Goal: Feedback & Contribution: Leave review/rating

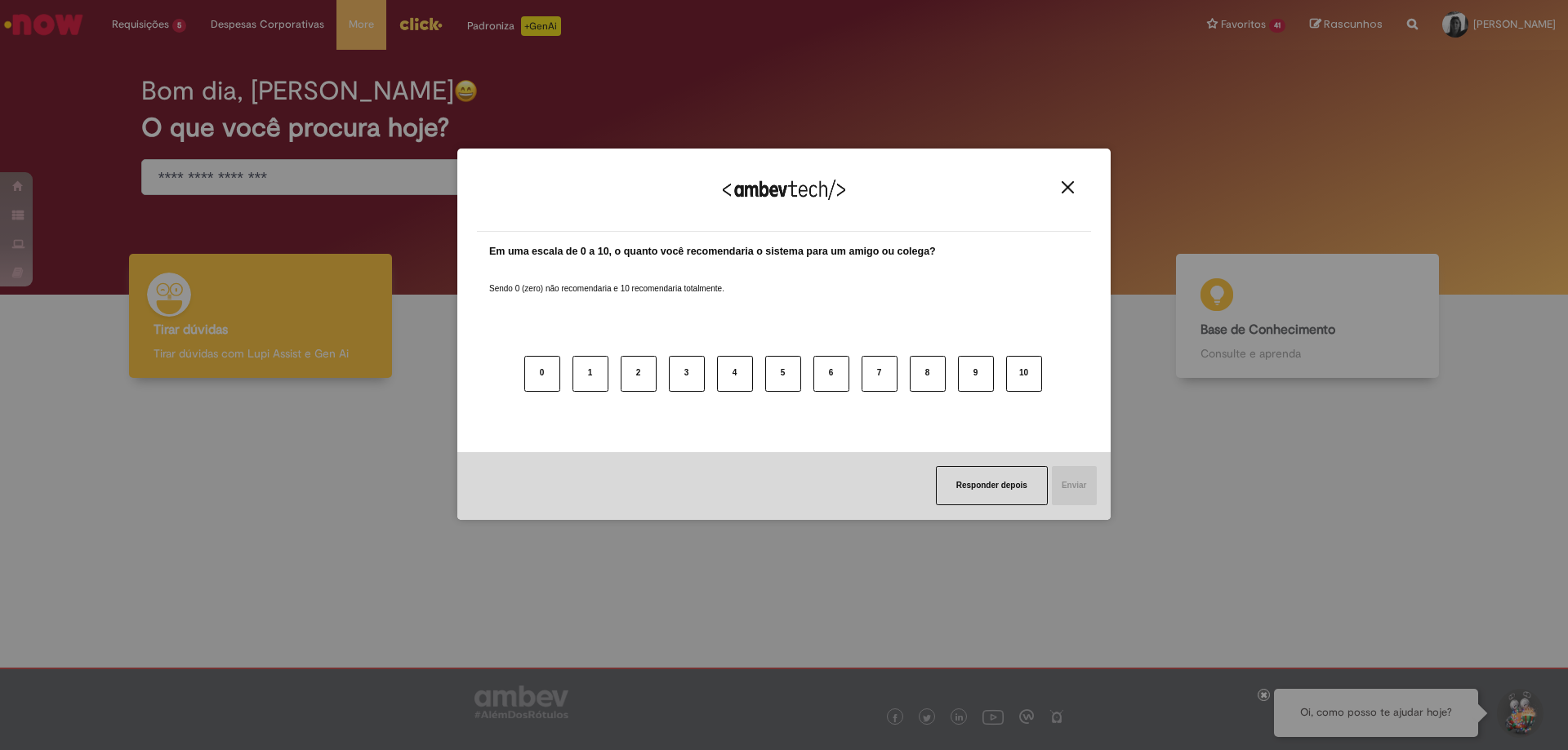
click at [1064, 193] on img "Close" at bounding box center [1067, 187] width 13 height 13
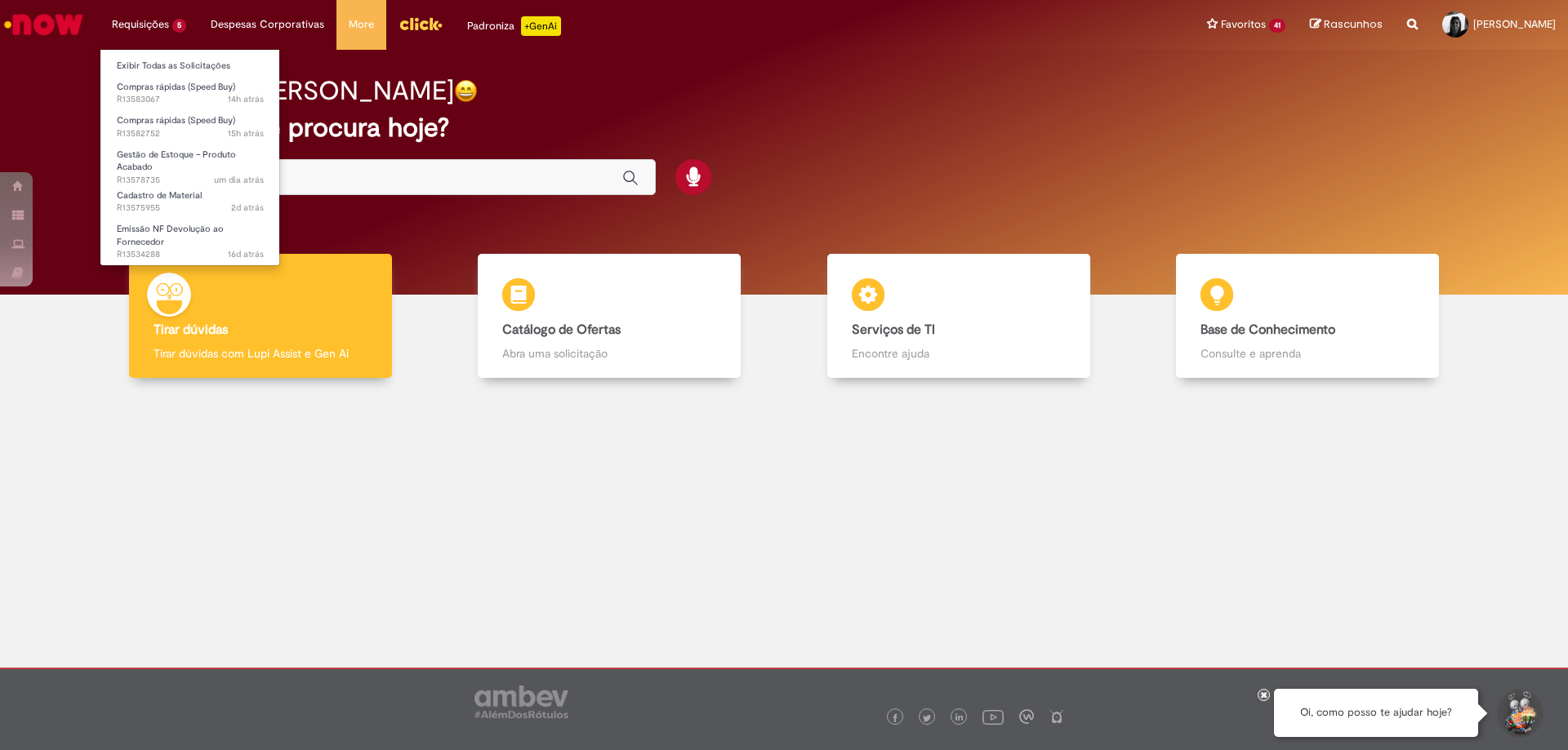
click at [152, 32] on li "Requisições 5 Exibir Todas as Solicitações Compras rápidas (Speed Buy) 14h atrá…" at bounding box center [149, 24] width 99 height 49
click at [182, 125] on span "Compras rápidas (Speed Buy)" at bounding box center [176, 120] width 118 height 13
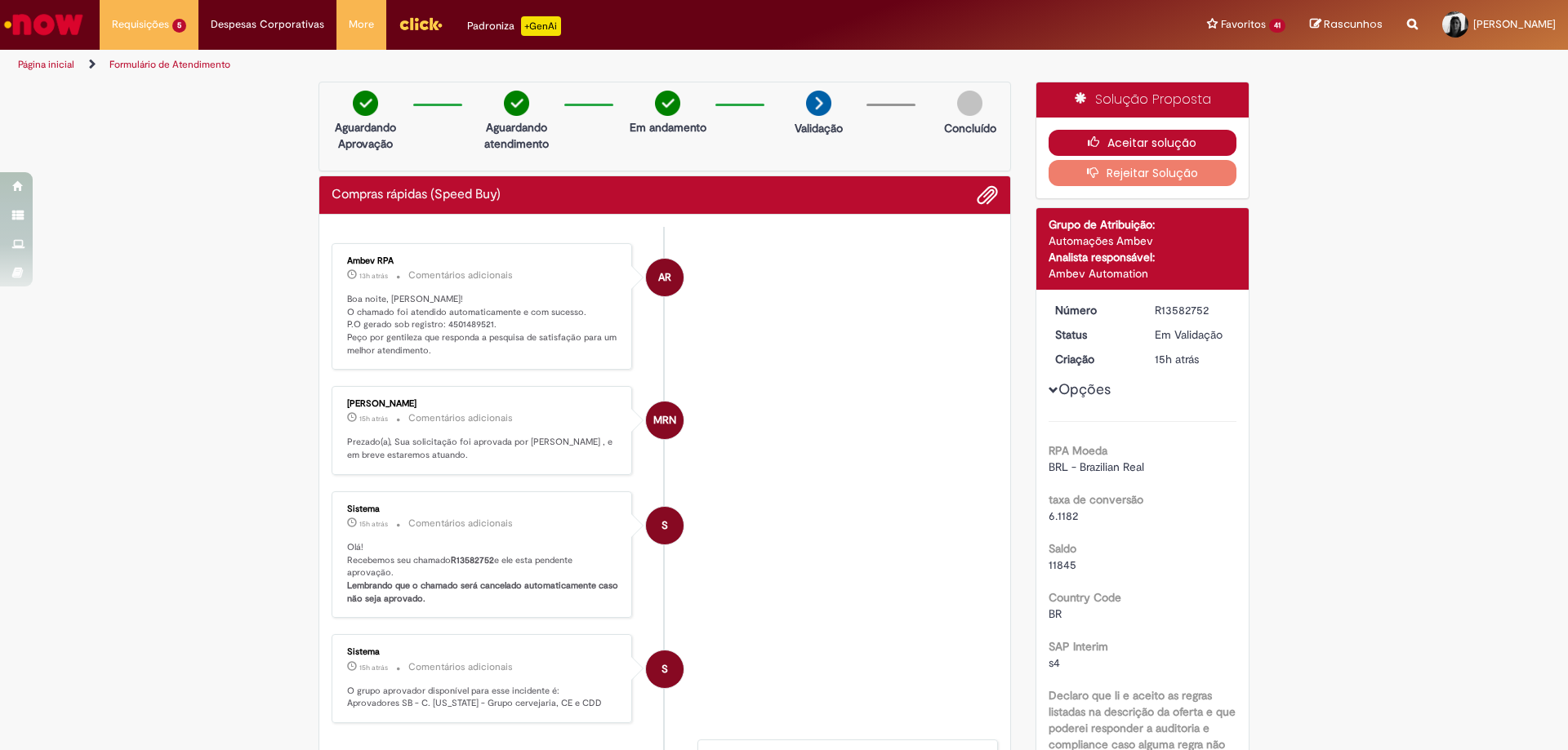
click at [1073, 152] on button "Aceitar solução" at bounding box center [1142, 143] width 188 height 26
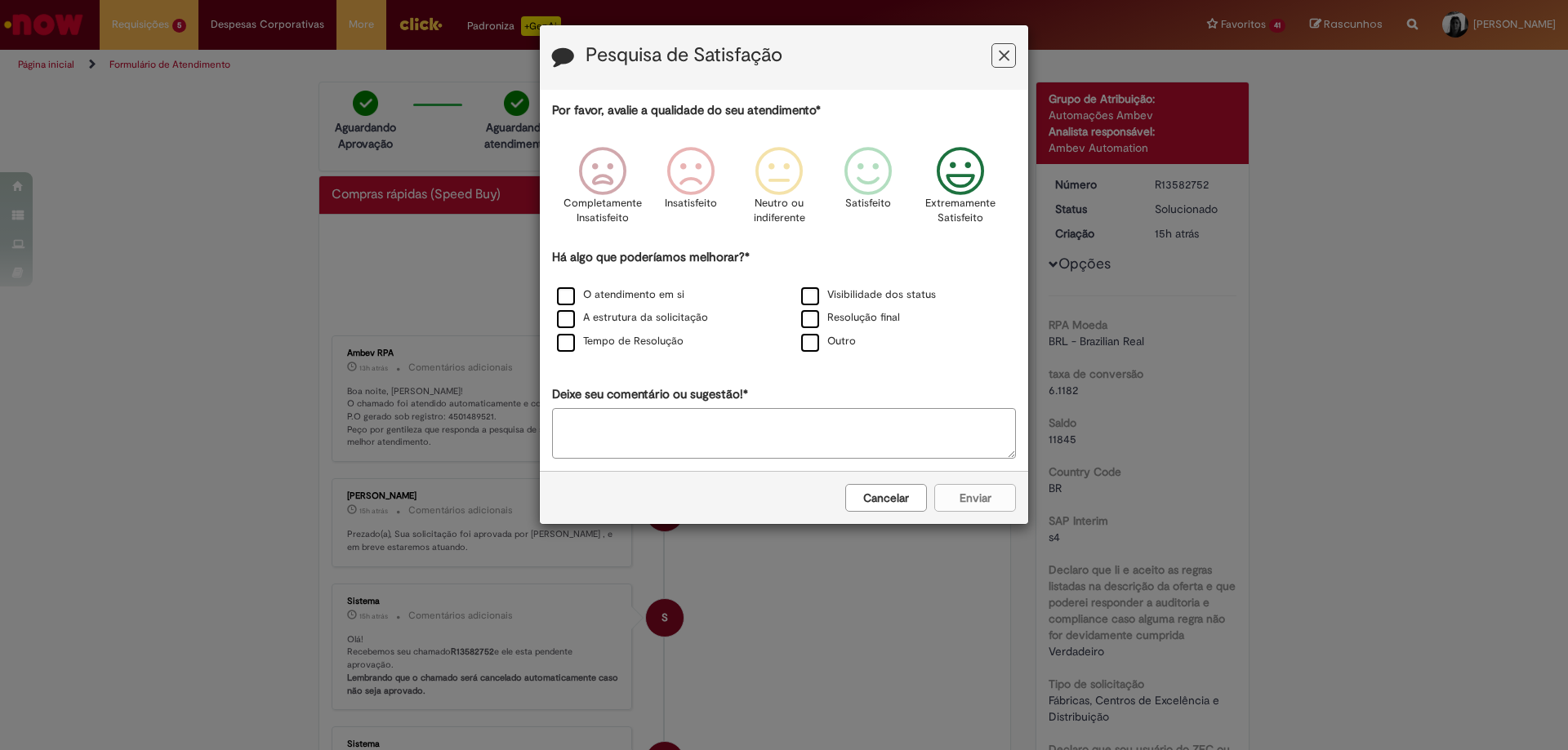
click at [931, 173] on icon "Feedback" at bounding box center [960, 171] width 61 height 49
click at [959, 173] on icon "Feedback" at bounding box center [960, 171] width 61 height 49
click at [575, 303] on label "O atendimento em si" at bounding box center [620, 295] width 127 height 16
click at [950, 505] on button "Enviar" at bounding box center [975, 498] width 82 height 28
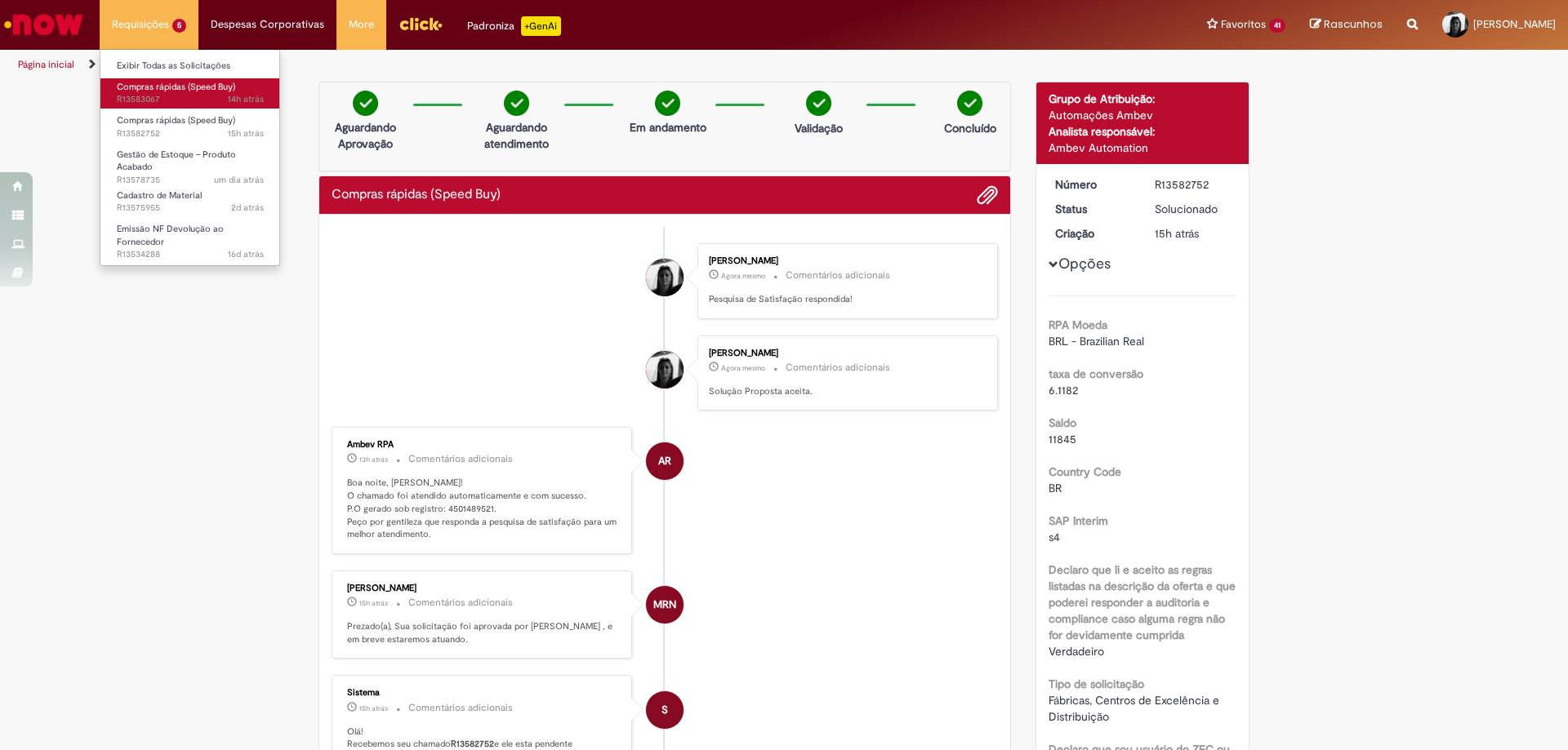
click at [172, 91] on span "Compras rápidas (Speed Buy)" at bounding box center [176, 86] width 118 height 13
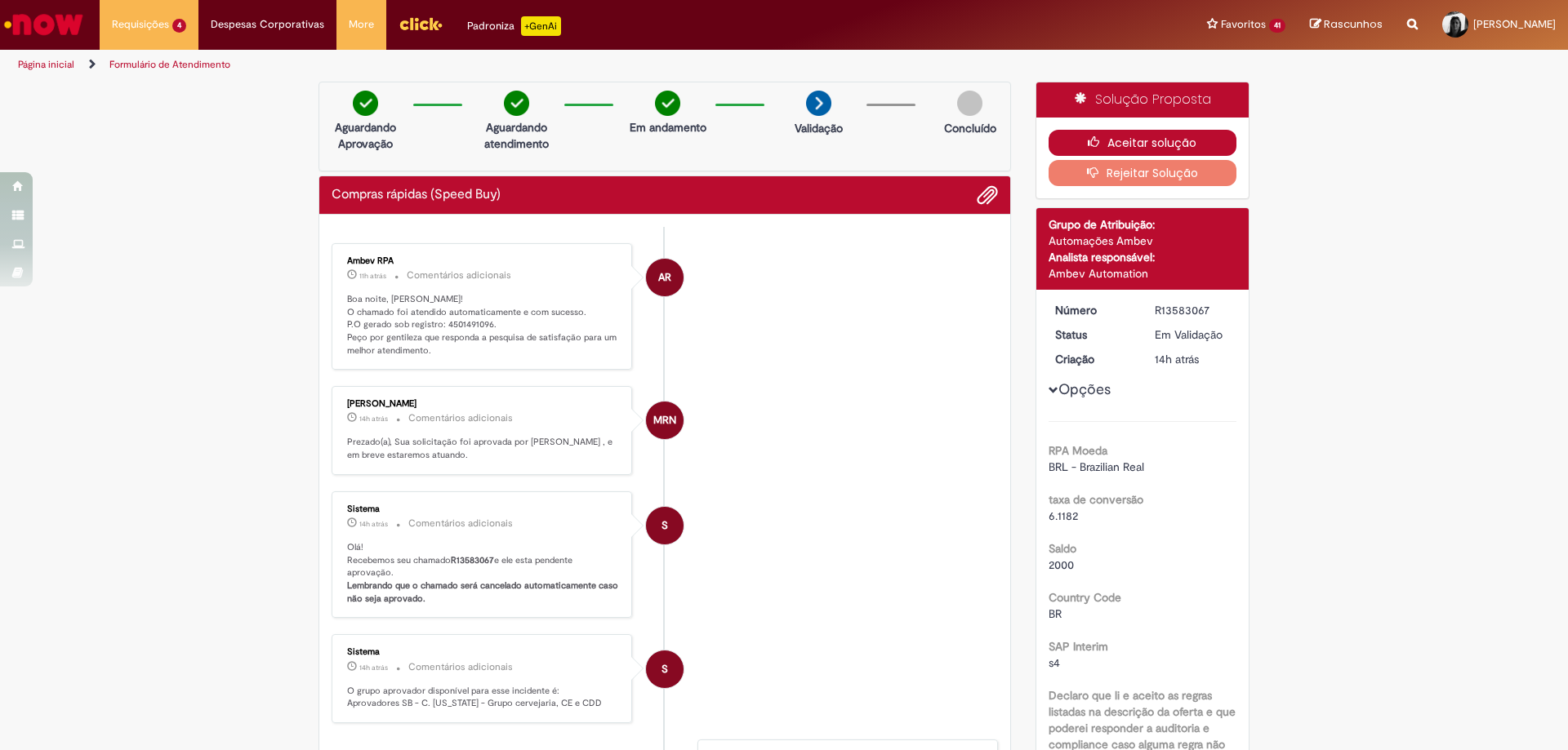
click at [1198, 147] on button "Aceitar solução" at bounding box center [1142, 143] width 188 height 26
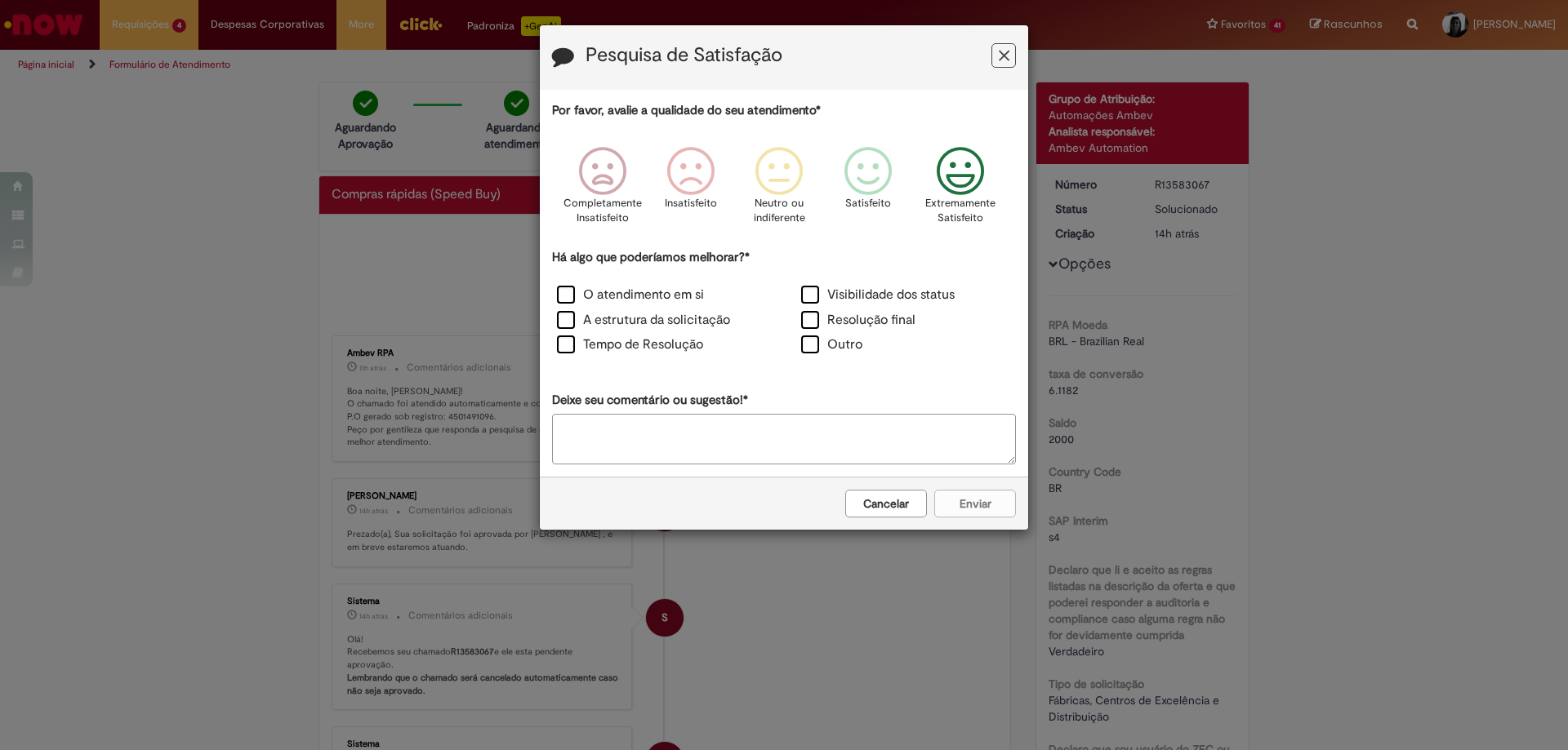
click at [952, 178] on icon "Feedback" at bounding box center [960, 171] width 61 height 49
click at [561, 294] on label "O atendimento em si" at bounding box center [630, 295] width 147 height 18
click at [984, 517] on div "Cancelar Enviar" at bounding box center [783, 503] width 488 height 53
click at [986, 508] on button "Enviar" at bounding box center [975, 504] width 82 height 28
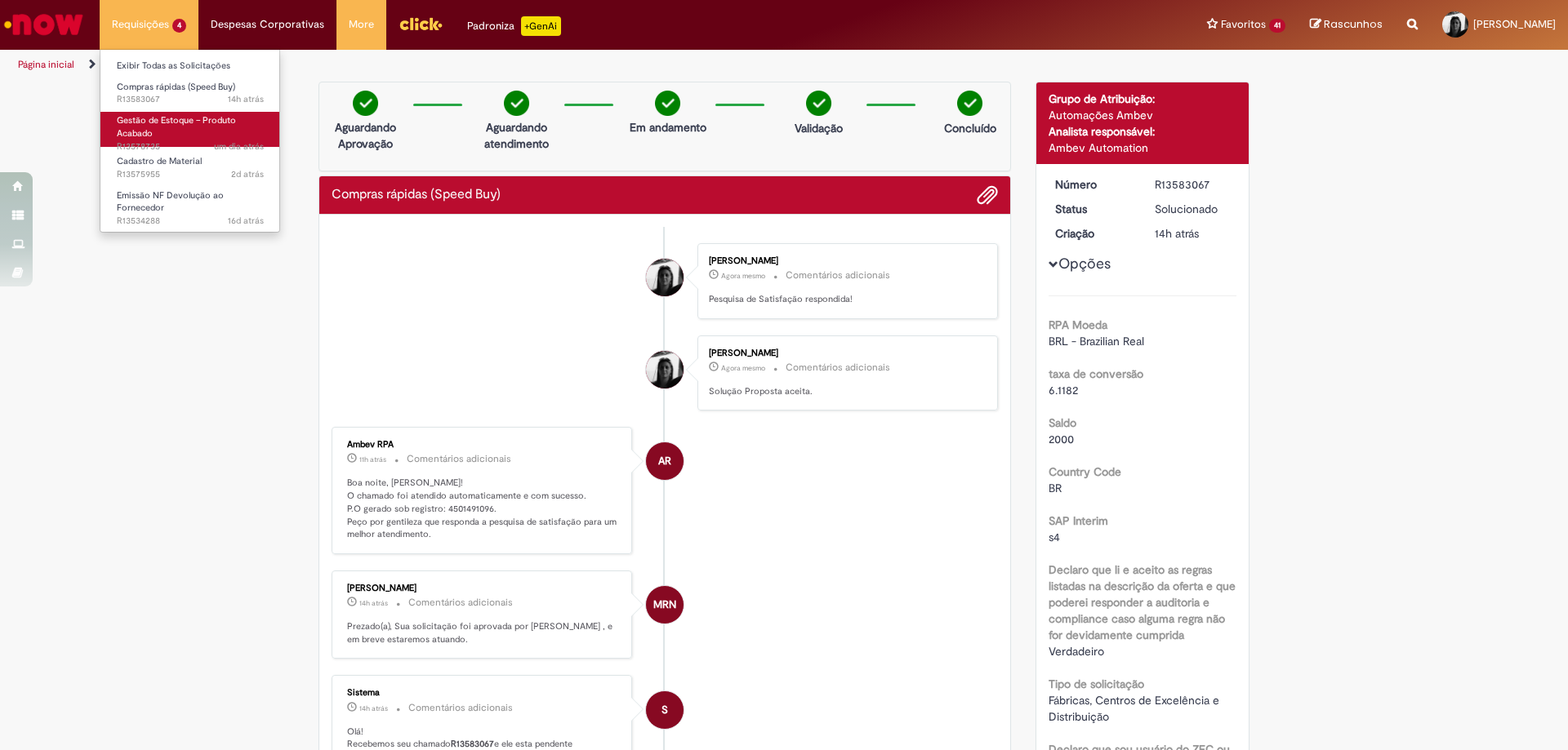
click at [181, 125] on span "Gestão de Estoque – Produto Acabado" at bounding box center [176, 127] width 119 height 25
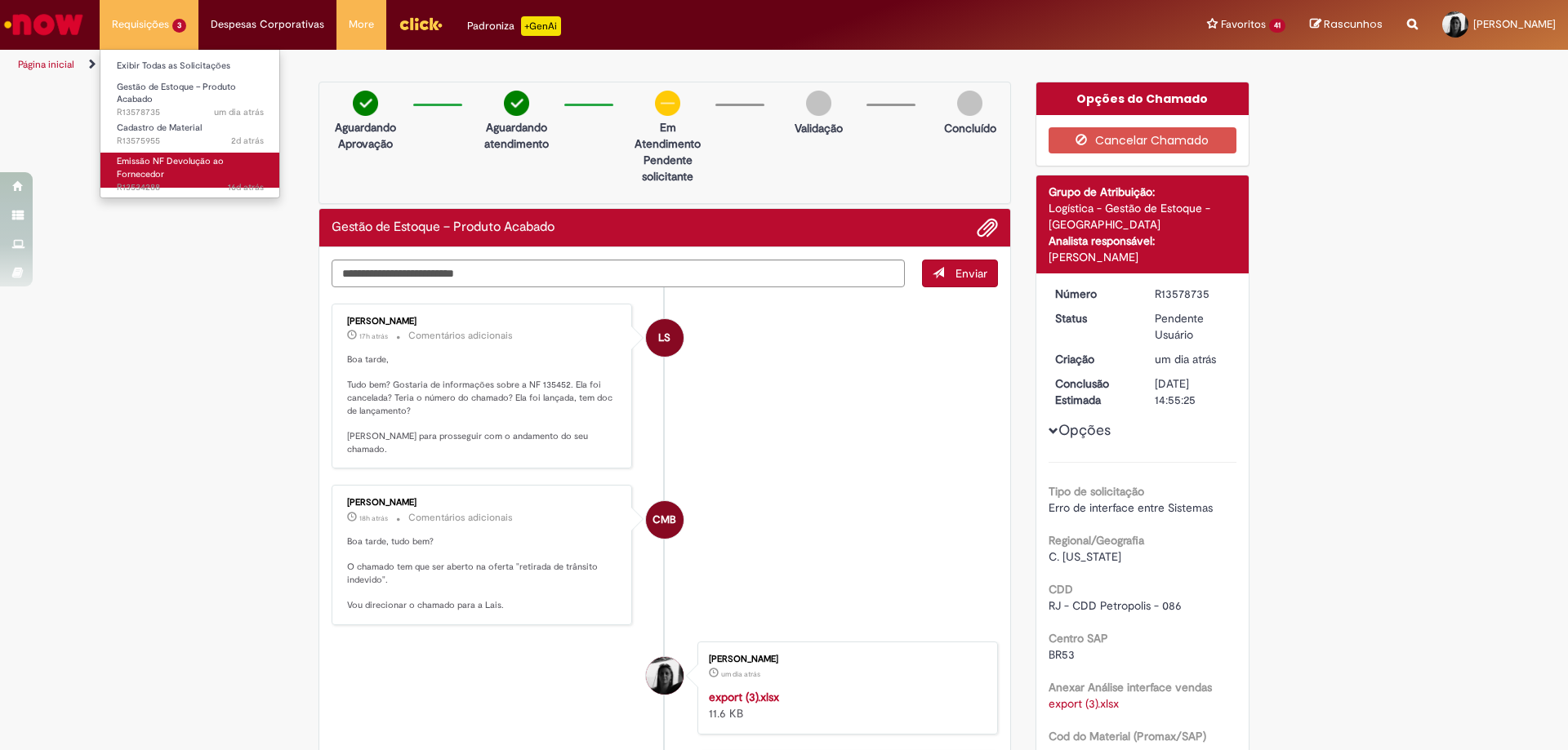
click at [203, 162] on span "Emissão NF Devolução ao Fornecedor" at bounding box center [170, 168] width 107 height 25
